Goal: Information Seeking & Learning: Learn about a topic

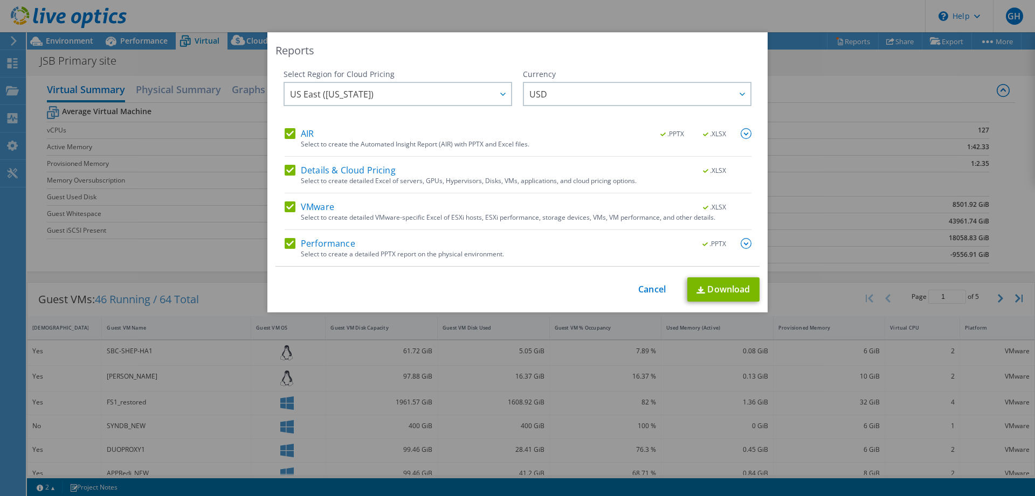
select select "USD"
click at [641, 288] on link "Cancel" at bounding box center [651, 290] width 27 height 10
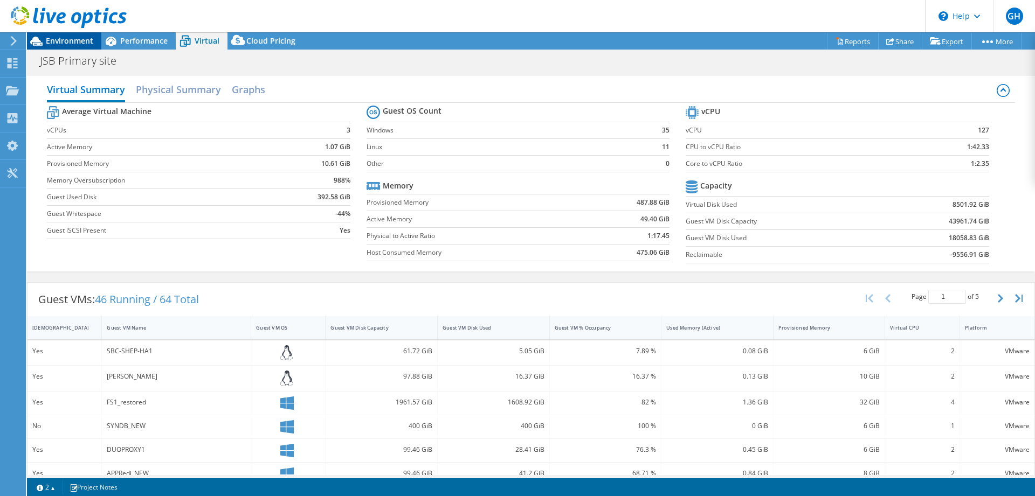
click at [51, 41] on span "Environment" at bounding box center [69, 41] width 47 height 10
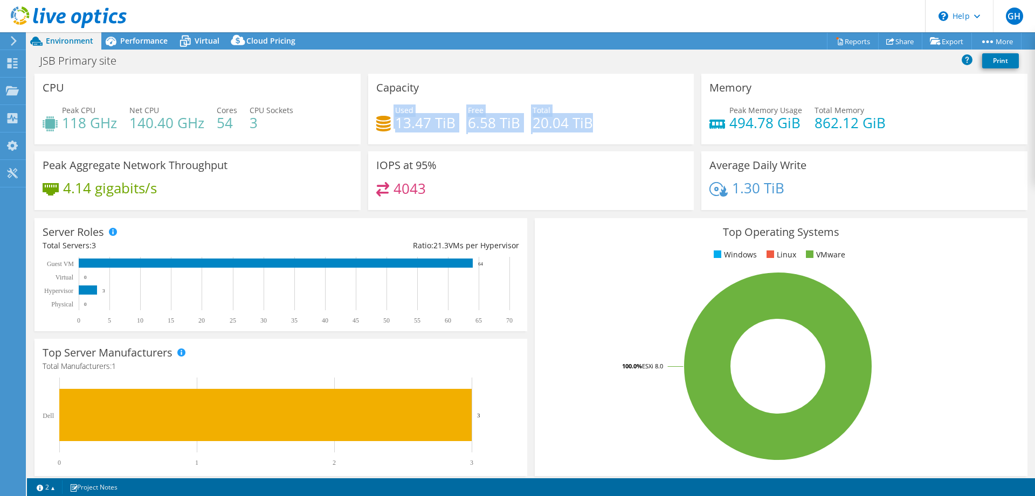
drag, startPoint x: 596, startPoint y: 121, endPoint x: 394, endPoint y: 124, distance: 202.6
click at [394, 124] on div "Used 13.47 TiB Free 6.58 TiB Total 20.04 TiB" at bounding box center [531, 122] width 310 height 35
click at [406, 124] on h4 "13.47 TiB" at bounding box center [425, 123] width 60 height 12
drag, startPoint x: 539, startPoint y: 119, endPoint x: 607, endPoint y: 122, distance: 68.5
click at [607, 122] on div "Used 13.47 TiB Free 6.58 TiB Total 20.04 TiB" at bounding box center [531, 122] width 310 height 35
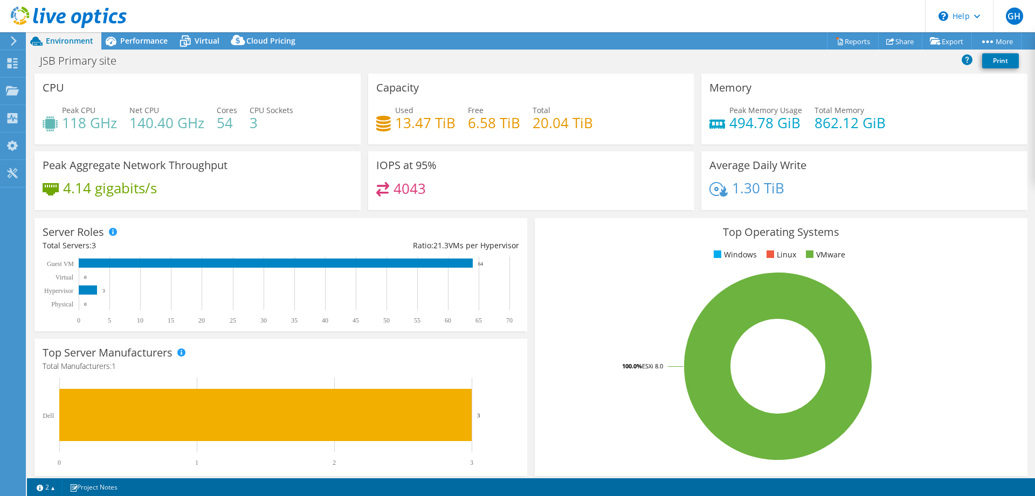
click at [607, 122] on div "Used 13.47 TiB Free 6.58 TiB Total 20.04 TiB" at bounding box center [531, 122] width 310 height 35
drag, startPoint x: 599, startPoint y: 122, endPoint x: 531, endPoint y: 121, distance: 67.9
click at [531, 121] on div "Used 13.47 TiB Free 6.58 TiB Total 20.04 TiB" at bounding box center [531, 122] width 310 height 35
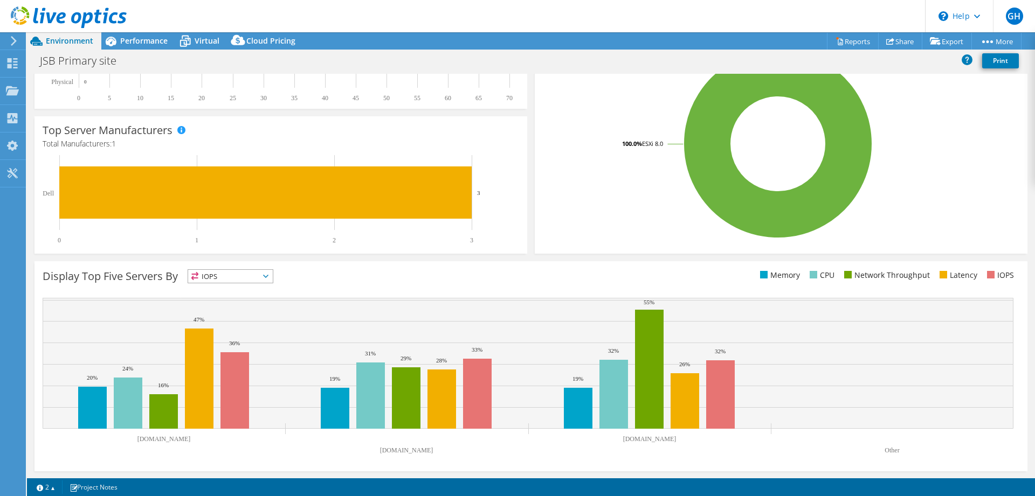
scroll to position [223, 0]
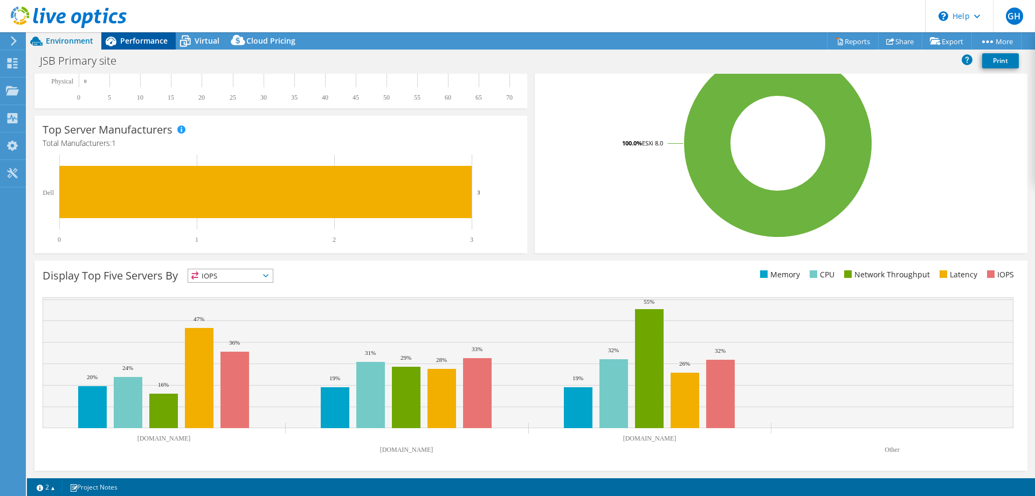
click at [150, 47] on div "Performance" at bounding box center [138, 40] width 74 height 17
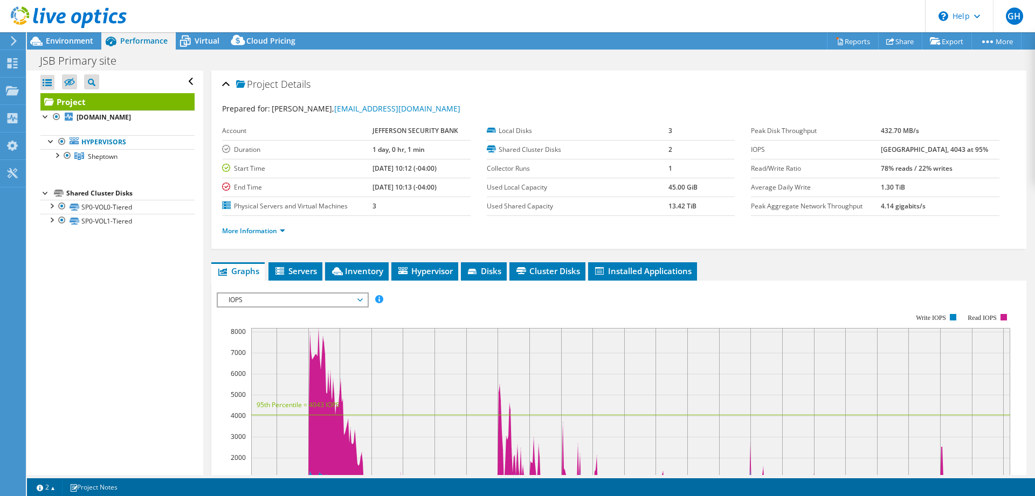
drag, startPoint x: 660, startPoint y: 204, endPoint x: 709, endPoint y: 205, distance: 49.0
click at [709, 205] on tr "Used Shared Capacity 13.42 TiB" at bounding box center [611, 206] width 248 height 19
click at [705, 205] on td "13.42 TiB" at bounding box center [701, 206] width 66 height 19
drag, startPoint x: 705, startPoint y: 205, endPoint x: 696, endPoint y: 205, distance: 9.2
click at [696, 205] on td "13.42 TiB" at bounding box center [701, 206] width 66 height 19
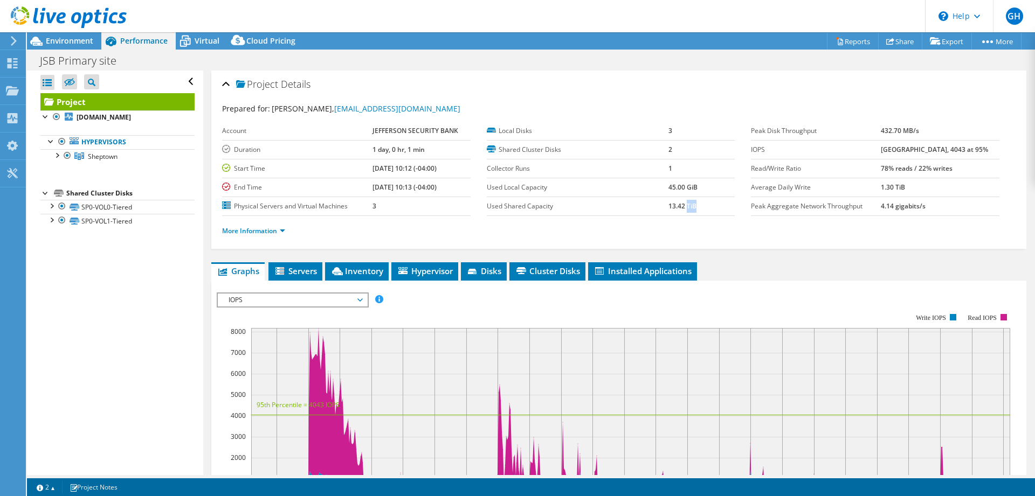
click at [696, 205] on b "13.42 TiB" at bounding box center [682, 206] width 28 height 9
click at [142, 214] on link "SP0-VOL0-Tiered" at bounding box center [117, 207] width 154 height 14
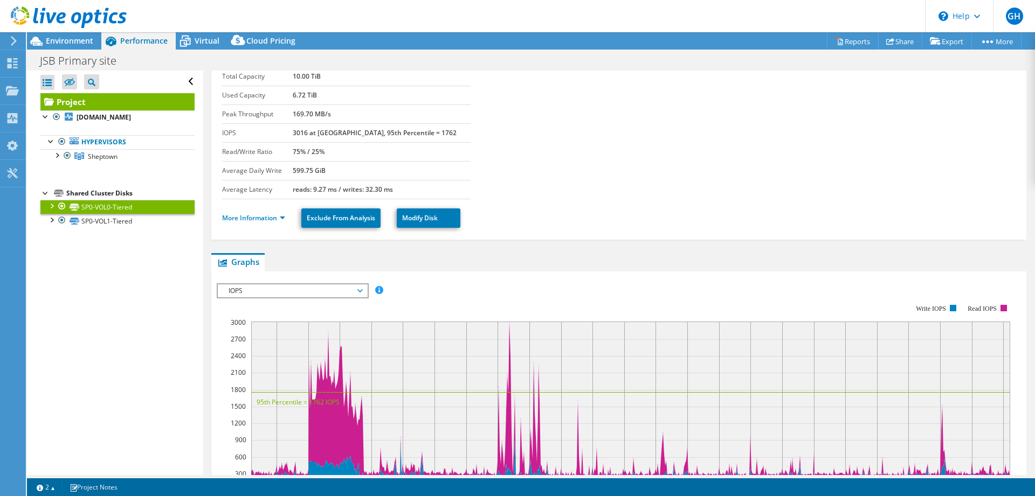
scroll to position [10, 0]
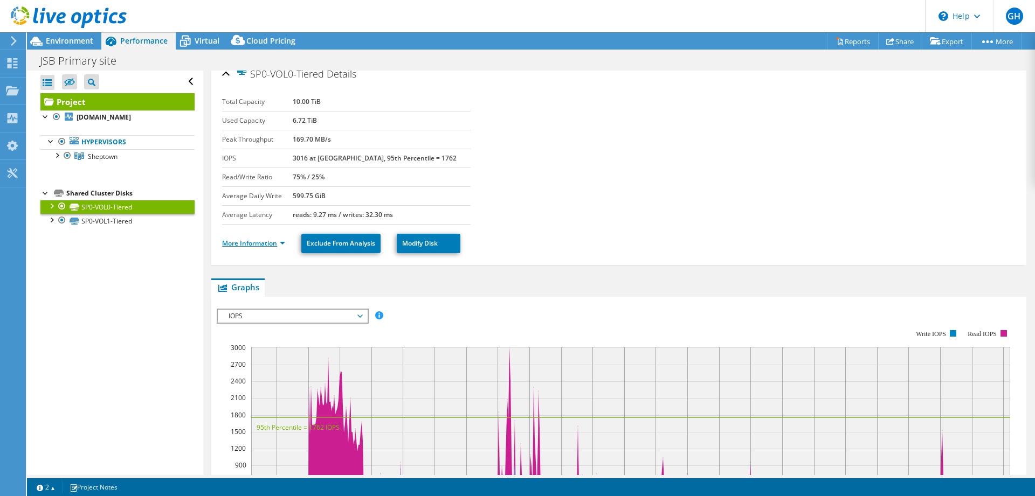
click at [264, 244] on link "More Information" at bounding box center [253, 243] width 63 height 9
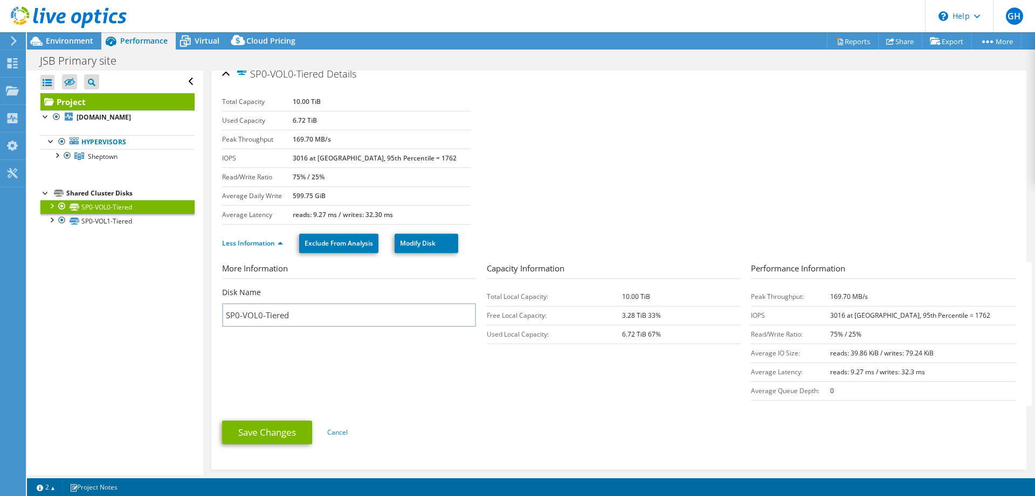
drag, startPoint x: 653, startPoint y: 294, endPoint x: 621, endPoint y: 296, distance: 31.9
click at [621, 296] on tr "Total Local Capacity: 10.00 TiB" at bounding box center [614, 296] width 254 height 19
click at [113, 228] on link "SP0-VOL1-Tiered" at bounding box center [117, 221] width 154 height 14
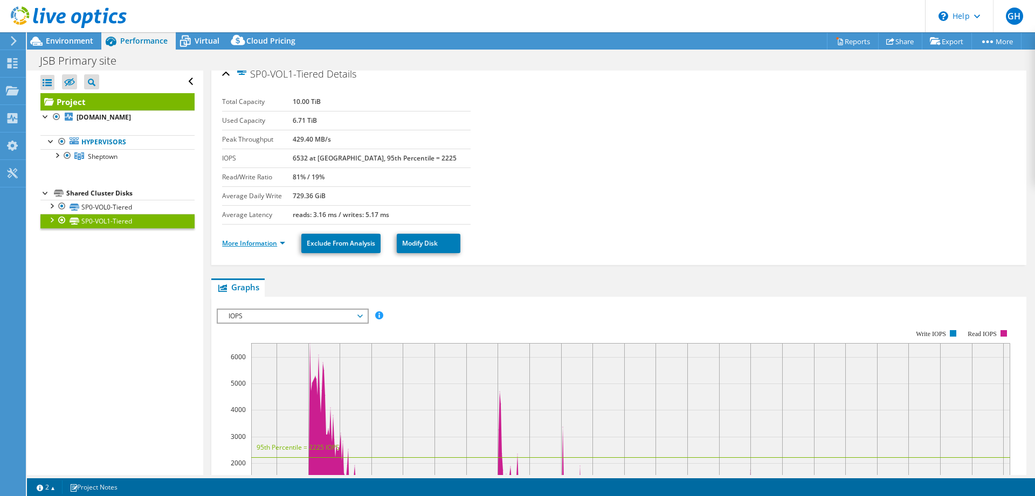
click at [251, 245] on link "More Information" at bounding box center [253, 243] width 63 height 9
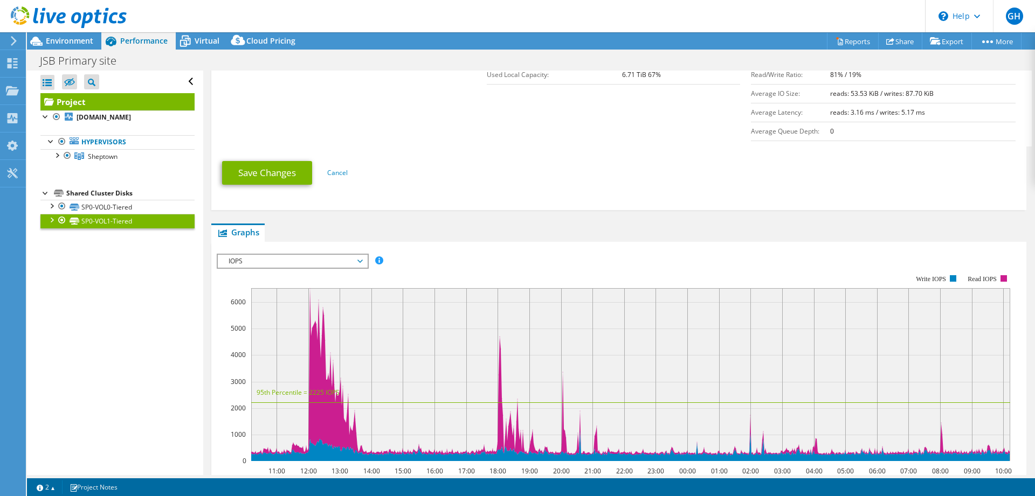
scroll to position [0, 0]
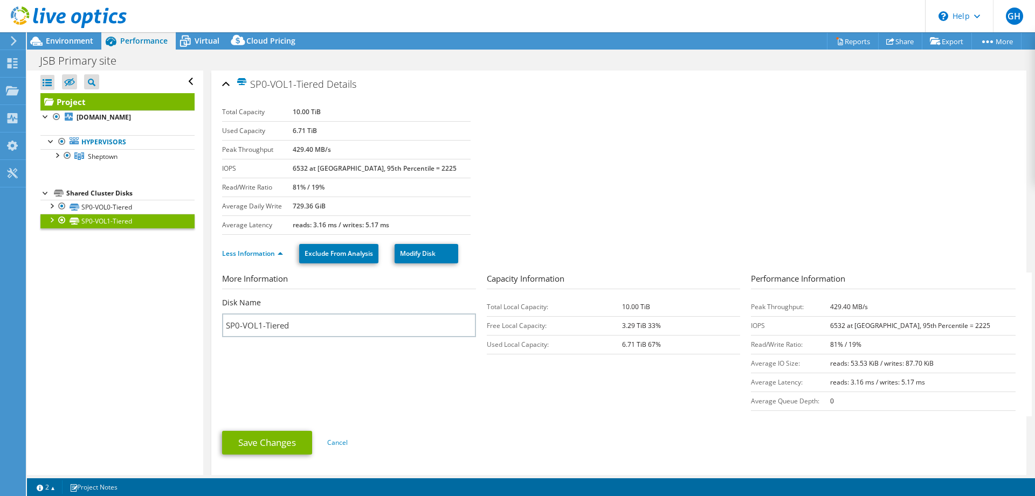
drag, startPoint x: 345, startPoint y: 147, endPoint x: 420, endPoint y: 163, distance: 76.6
click at [420, 163] on tbody "Total Capacity 10.00 TiB Used Capacity 6.71 TiB Peak Throughput 429.40 MB/s IOP…" at bounding box center [346, 169] width 248 height 132
click at [420, 163] on td "6532 at [GEOGRAPHIC_DATA], 95th Percentile = 2225" at bounding box center [381, 168] width 177 height 19
click at [112, 214] on link "SP0-VOL0-Tiered" at bounding box center [117, 207] width 154 height 14
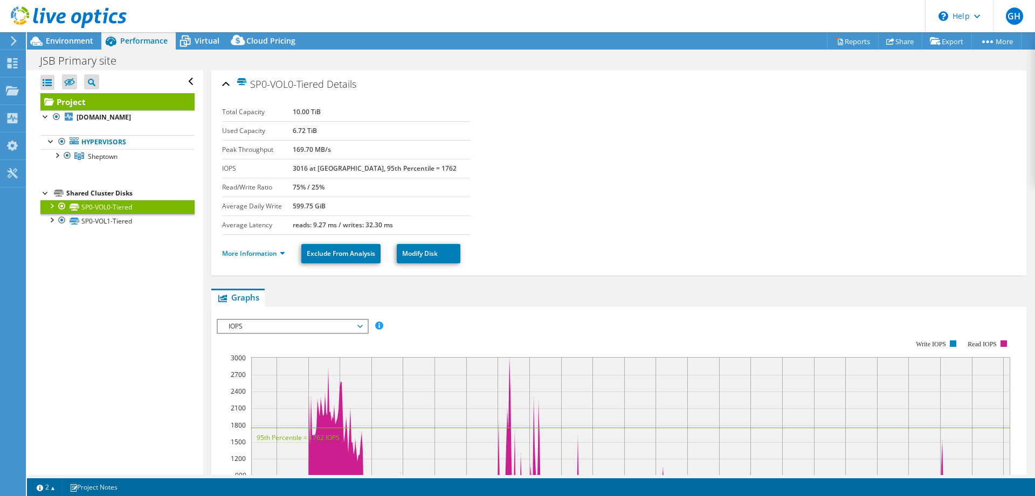
click at [53, 211] on div at bounding box center [51, 205] width 11 height 11
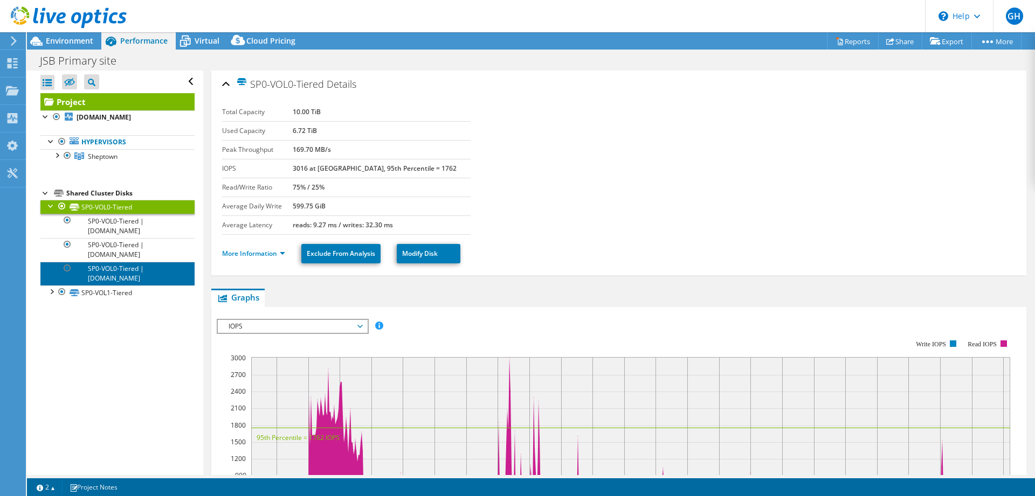
click at [168, 286] on link "SP0-VOL0-Tiered | [DOMAIN_NAME]" at bounding box center [117, 274] width 154 height 24
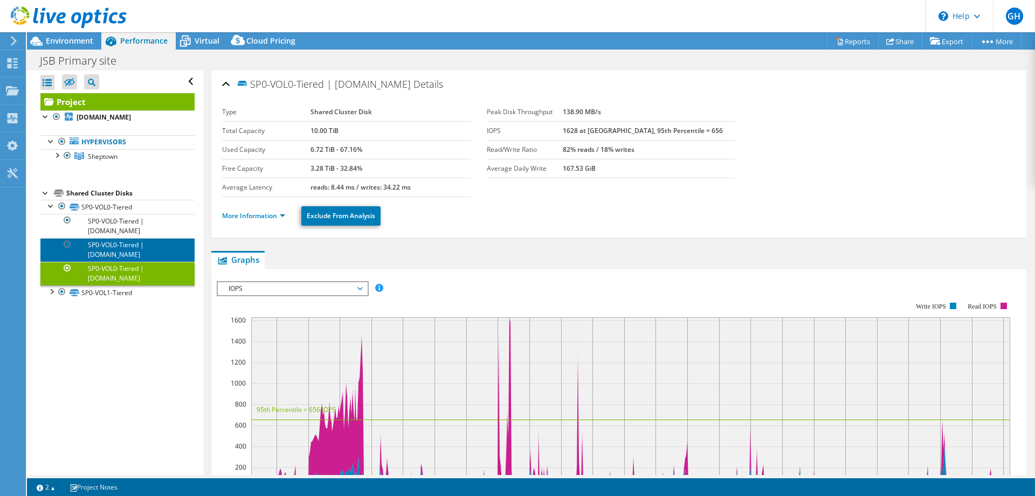
click at [161, 259] on link "SP0-VOL0-Tiered | [DOMAIN_NAME]" at bounding box center [117, 250] width 154 height 24
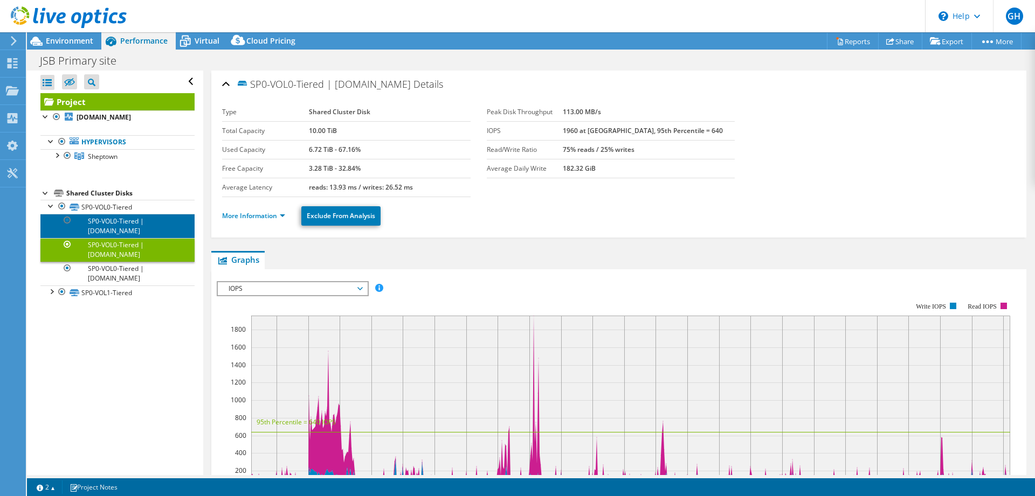
click at [152, 235] on link "SP0-VOL0-Tiered | [DOMAIN_NAME]" at bounding box center [117, 226] width 154 height 24
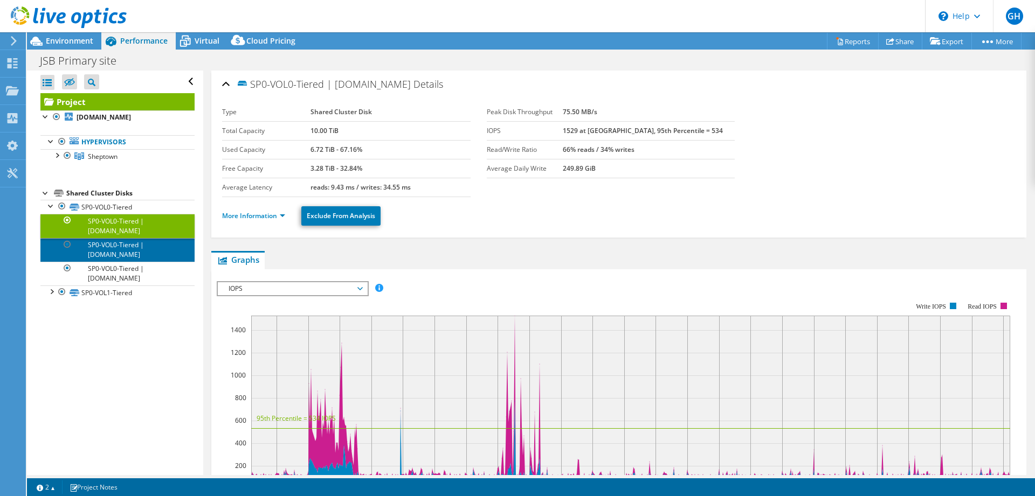
click at [147, 262] on link "SP0-VOL0-Tiered | [DOMAIN_NAME]" at bounding box center [117, 250] width 154 height 24
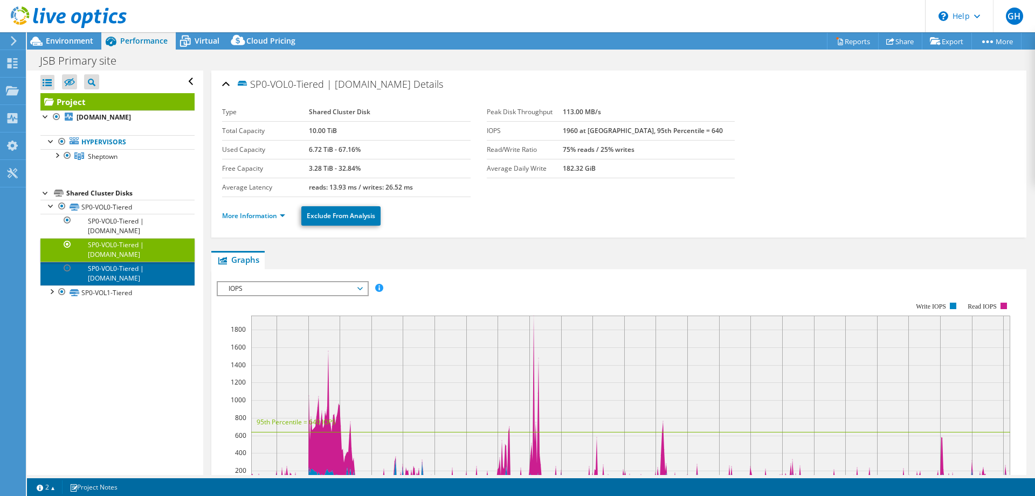
click at [148, 280] on link "SP0-VOL0-Tiered | [DOMAIN_NAME]" at bounding box center [117, 274] width 154 height 24
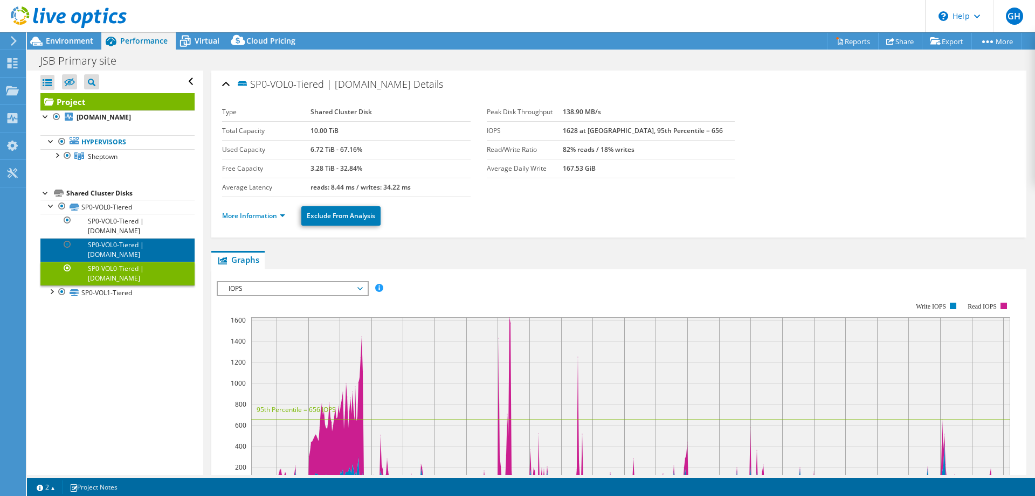
click at [146, 259] on link "SP0-VOL0-Tiered | [DOMAIN_NAME]" at bounding box center [117, 250] width 154 height 24
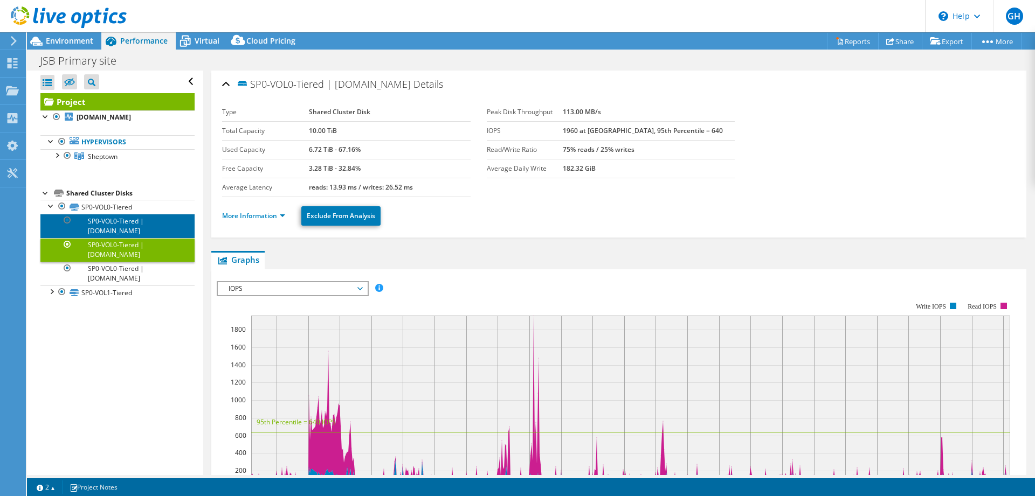
click at [145, 238] on link "SP0-VOL0-Tiered | [DOMAIN_NAME]" at bounding box center [117, 226] width 154 height 24
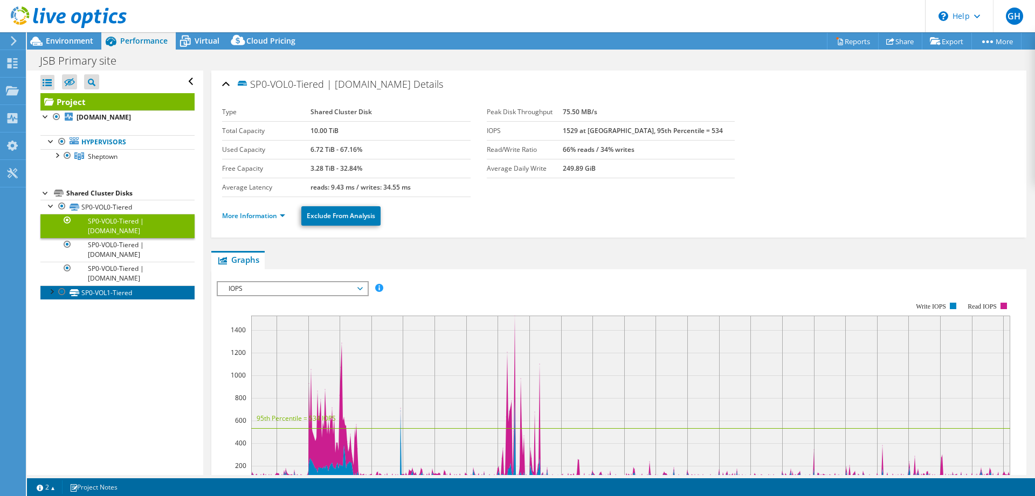
click at [47, 300] on link "SP0-VOL1-Tiered" at bounding box center [117, 293] width 154 height 14
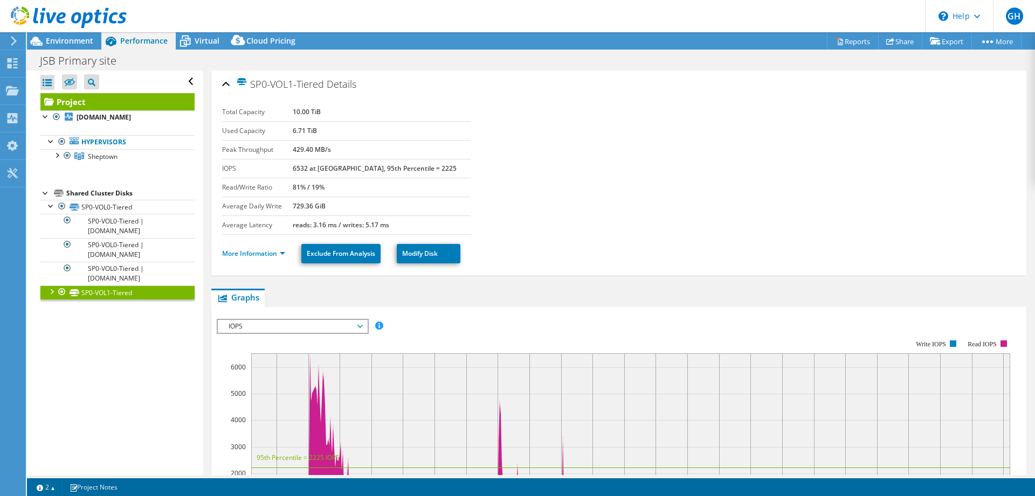
click at [51, 296] on div at bounding box center [51, 291] width 11 height 11
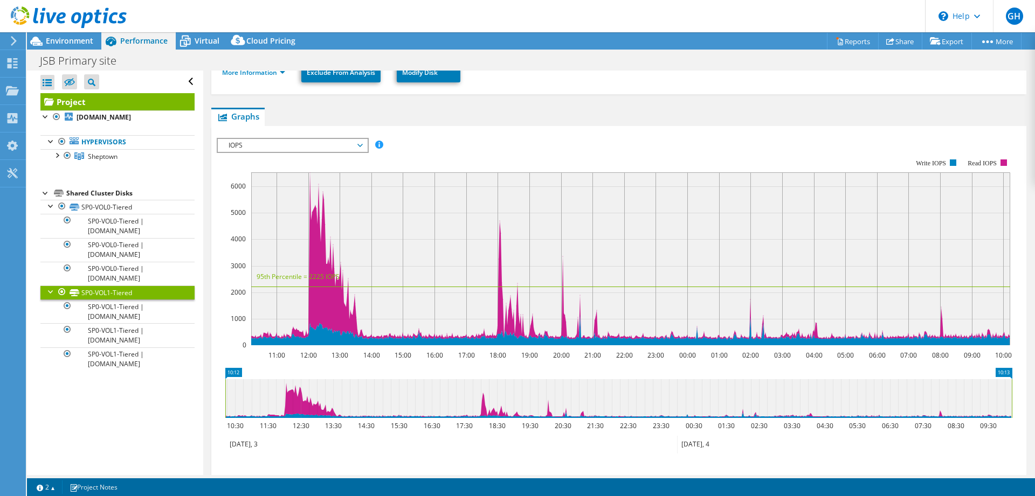
scroll to position [165, 0]
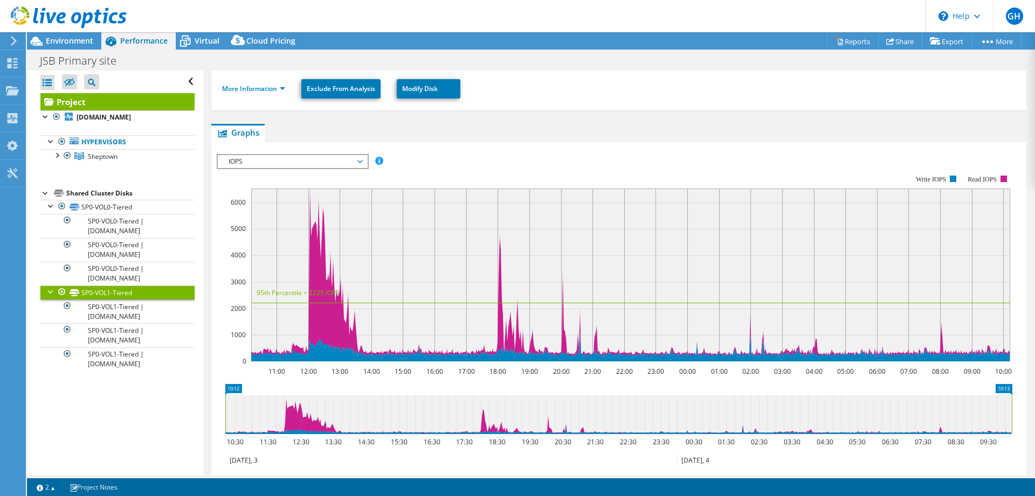
click at [296, 157] on span "IOPS" at bounding box center [292, 161] width 138 height 13
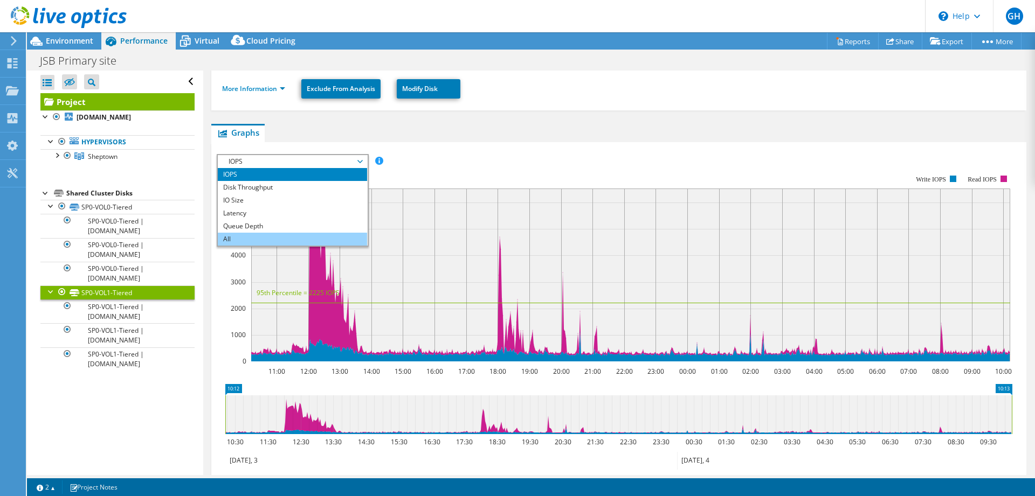
click at [312, 240] on li "All" at bounding box center [292, 239] width 149 height 13
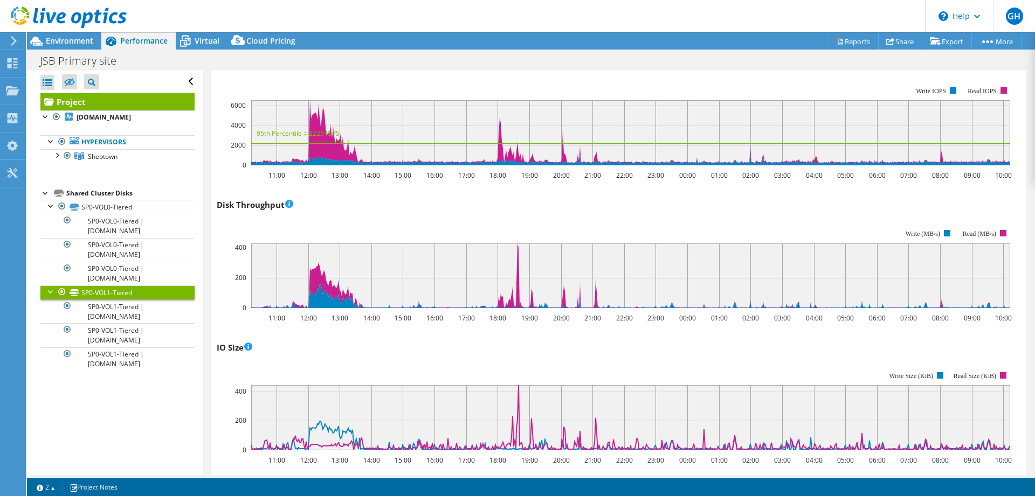
scroll to position [112, 0]
